Goal: Check status

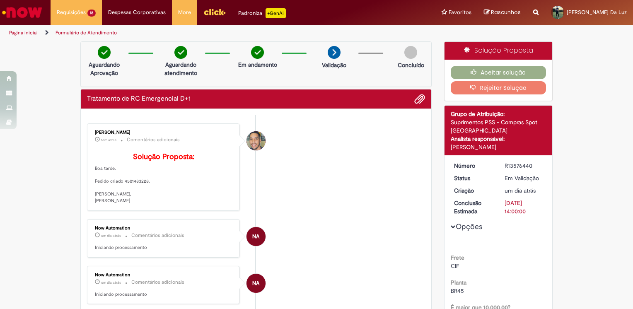
click at [133, 193] on p "Solução Proposta: Boa tarde. Pedido criado 4501483228. Atenciosamente, William …" at bounding box center [164, 178] width 138 height 51
copy p "4501483228"
click at [198, 171] on p "Solução Proposta: Boa tarde. Pedido criado 4501483228. Atenciosamente, William …" at bounding box center [164, 178] width 138 height 51
drag, startPoint x: 532, startPoint y: 160, endPoint x: 503, endPoint y: 164, distance: 29.7
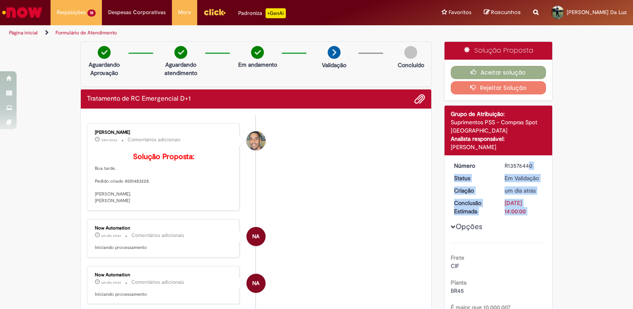
click at [499, 164] on dd "R13576440" at bounding box center [523, 166] width 51 height 8
click at [505, 165] on div "R13576440" at bounding box center [524, 166] width 39 height 8
click at [523, 164] on div "R13576440" at bounding box center [524, 166] width 39 height 8
click at [524, 177] on div "Em Validação" at bounding box center [524, 178] width 39 height 8
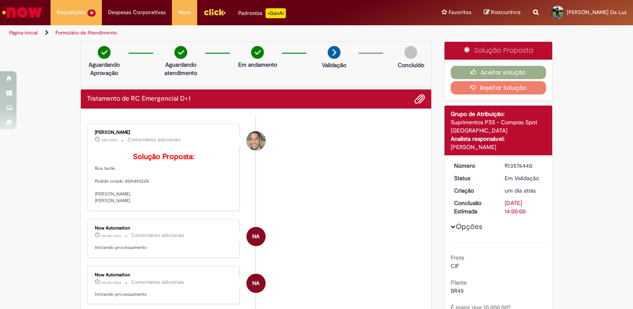
drag, startPoint x: 519, startPoint y: 165, endPoint x: 501, endPoint y: 167, distance: 17.9
click at [501, 167] on dd "R13576440" at bounding box center [523, 166] width 51 height 8
copy div "R13576440"
click at [415, 100] on span "Adicionar anexos" at bounding box center [420, 99] width 10 height 10
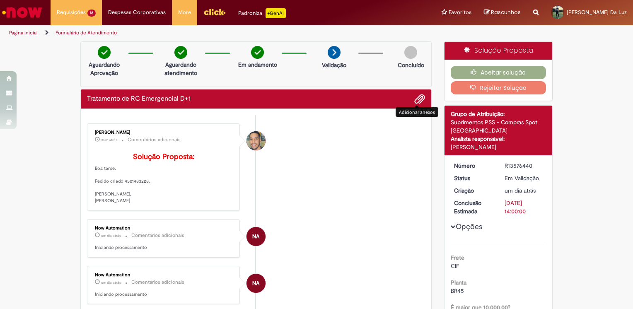
click at [174, 102] on div "Tratamento de RC Emergencial D+1" at bounding box center [256, 99] width 338 height 11
click at [145, 141] on small "Comentários adicionais" at bounding box center [154, 139] width 53 height 7
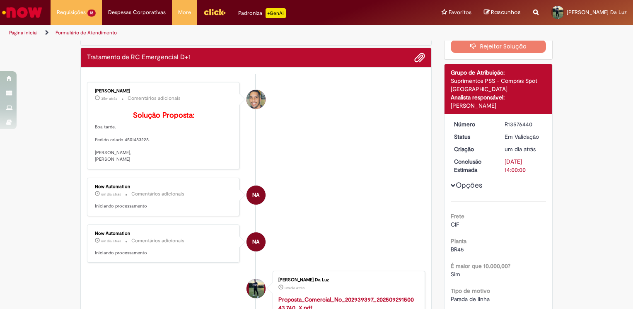
click at [125, 163] on p "Solução Proposta: Boa tarde. Pedido criado 4501483228. Atenciosamente, William …" at bounding box center [164, 136] width 138 height 51
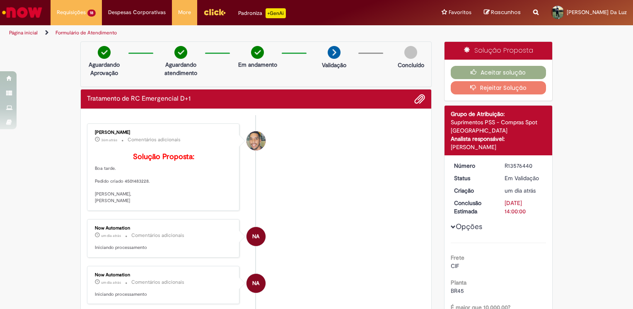
click at [357, 193] on li "William Souza da Silva 36m atrás 36 minutos atrás Comentários adicionais Soluçã…" at bounding box center [256, 166] width 338 height 87
drag, startPoint x: 121, startPoint y: 194, endPoint x: 145, endPoint y: 194, distance: 23.6
click at [145, 194] on p "Solução Proposta: Boa tarde. Pedido criado 4501483228. Atenciosamente, William …" at bounding box center [164, 178] width 138 height 51
copy p "4501483228"
drag, startPoint x: 264, startPoint y: 181, endPoint x: 268, endPoint y: 178, distance: 5.1
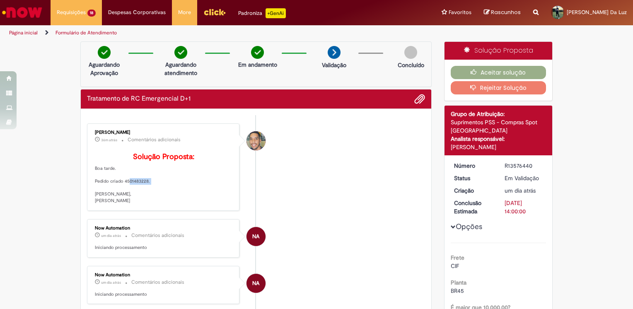
click at [265, 181] on li "William Souza da Silva 36m atrás 36 minutos atrás Comentários adicionais Soluçã…" at bounding box center [256, 166] width 338 height 87
